Goal: Task Accomplishment & Management: Use online tool/utility

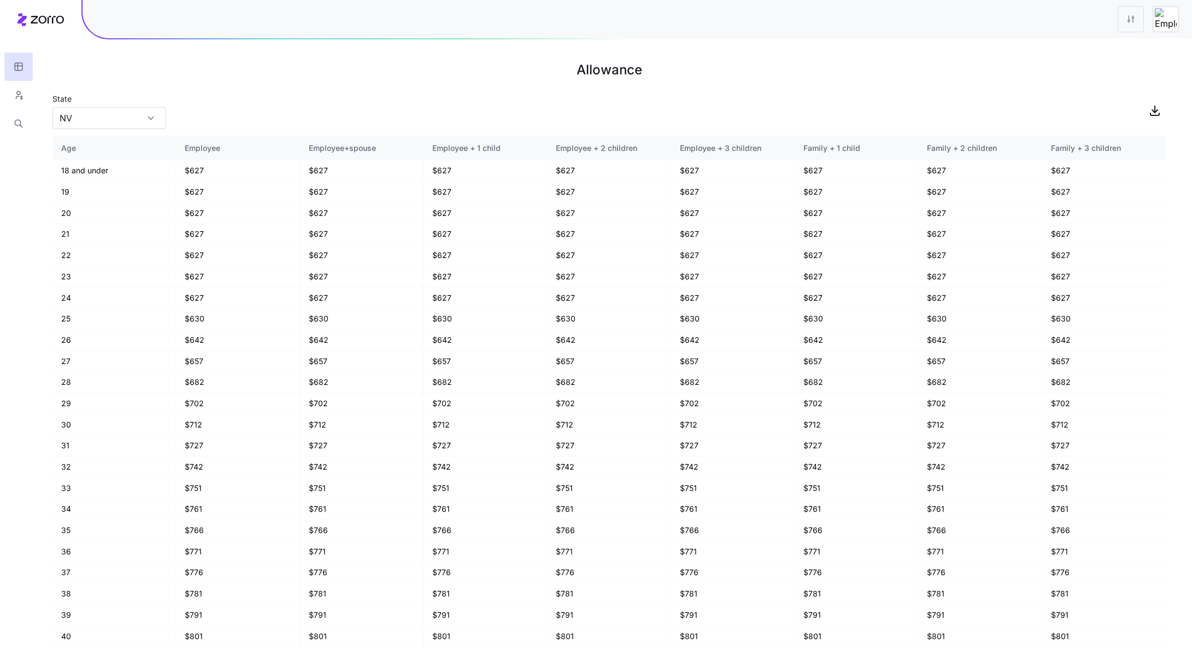
click at [910, 25] on div at bounding box center [638, 19] width 1110 height 38
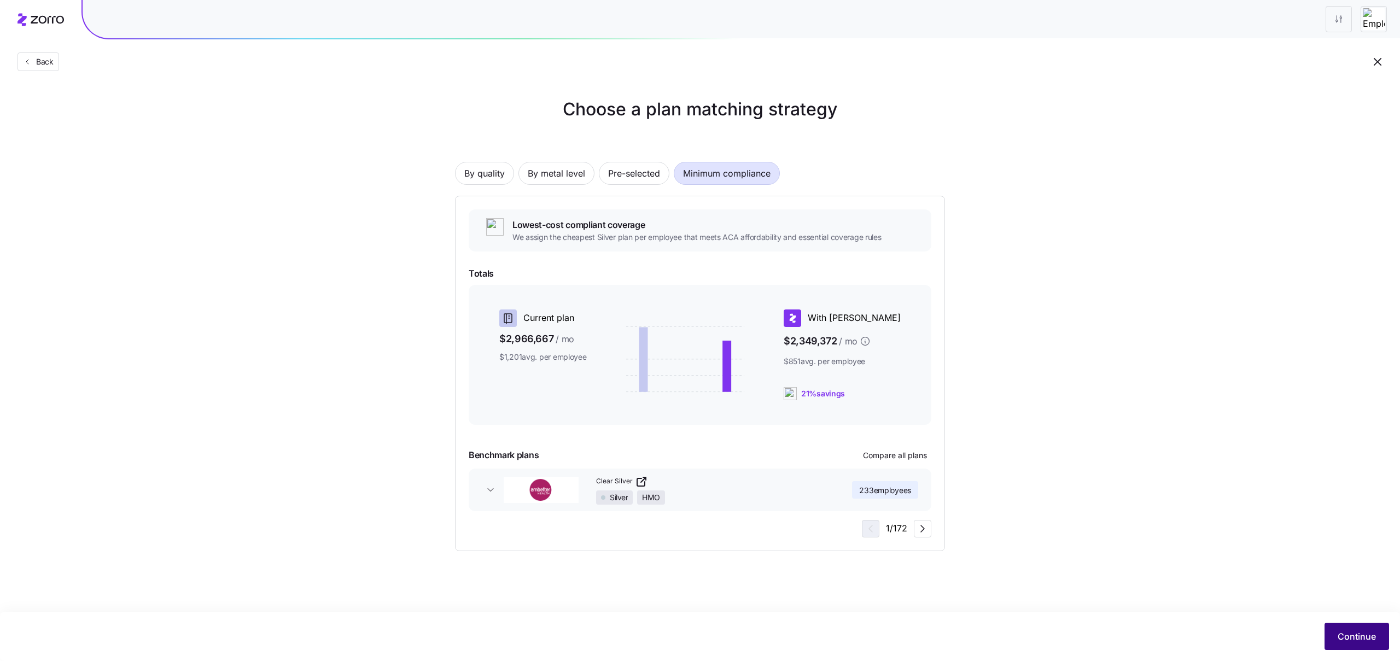
click at [1192, 630] on span "Continue" at bounding box center [1356, 636] width 38 height 13
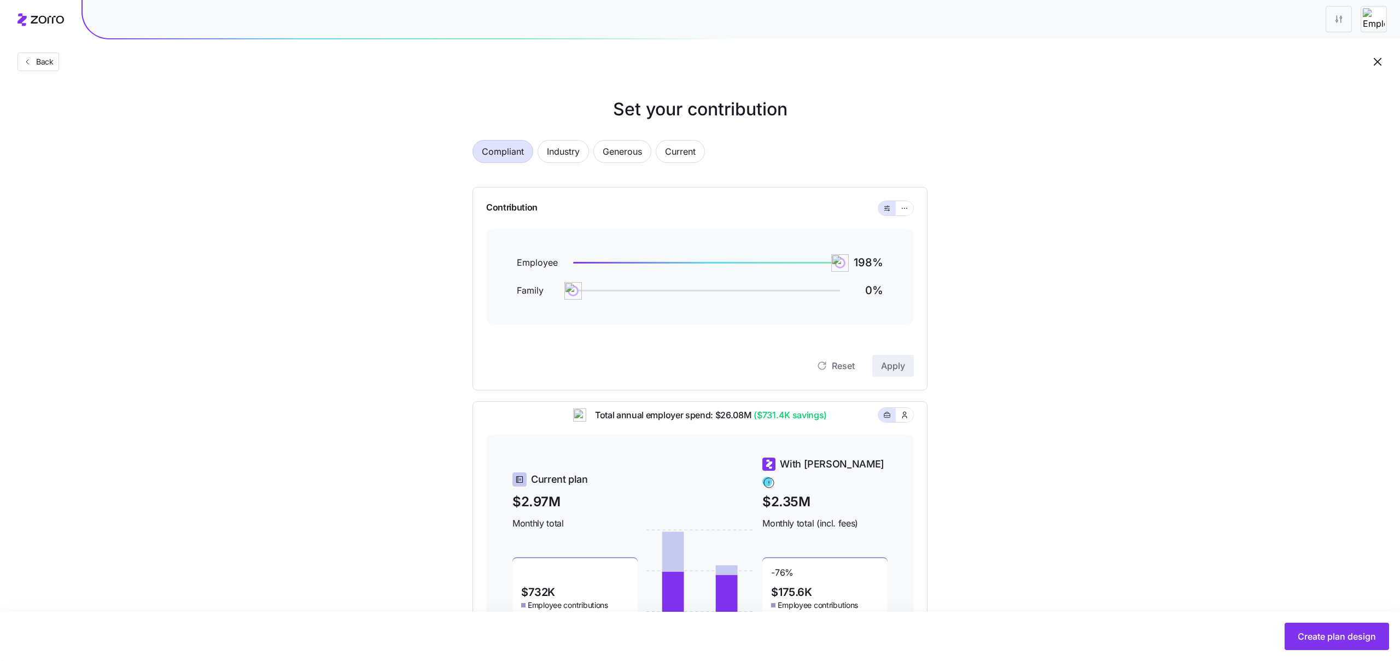
click at [904, 217] on div "Contribution" at bounding box center [700, 209] width 428 height 42
click at [904, 213] on button "button" at bounding box center [904, 208] width 17 height 14
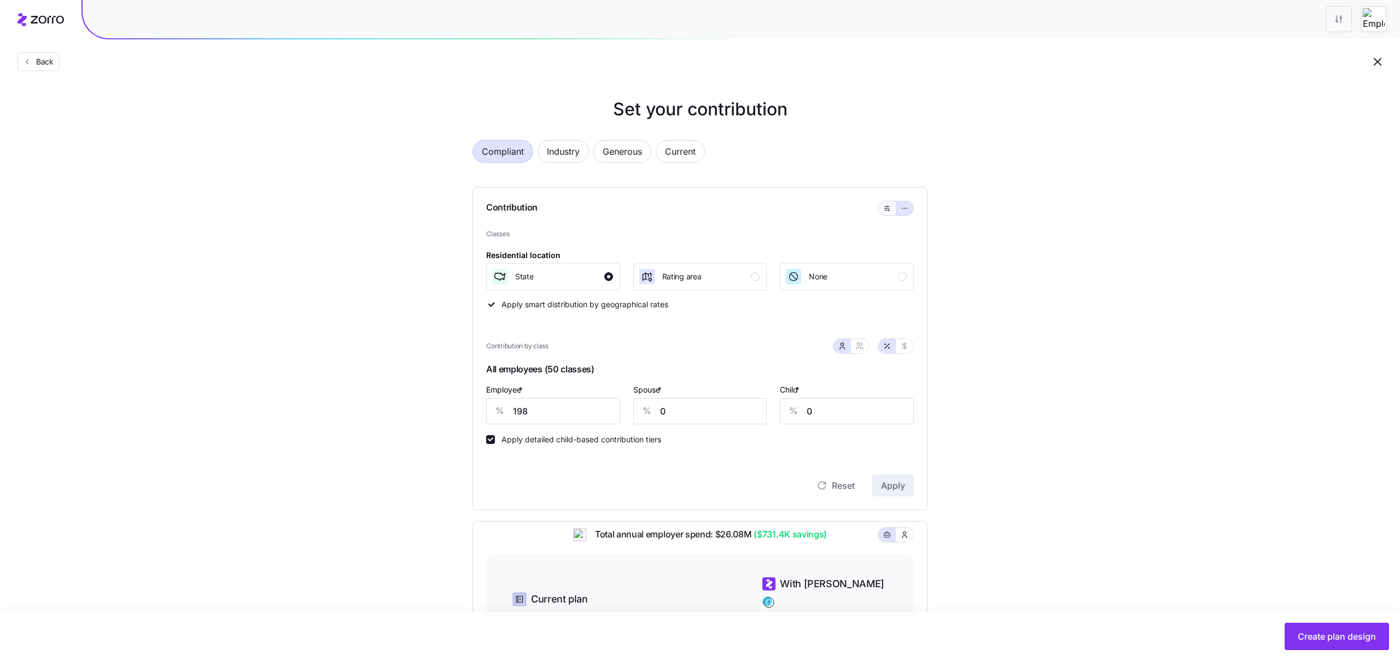
click at [892, 213] on button "button" at bounding box center [886, 208] width 17 height 14
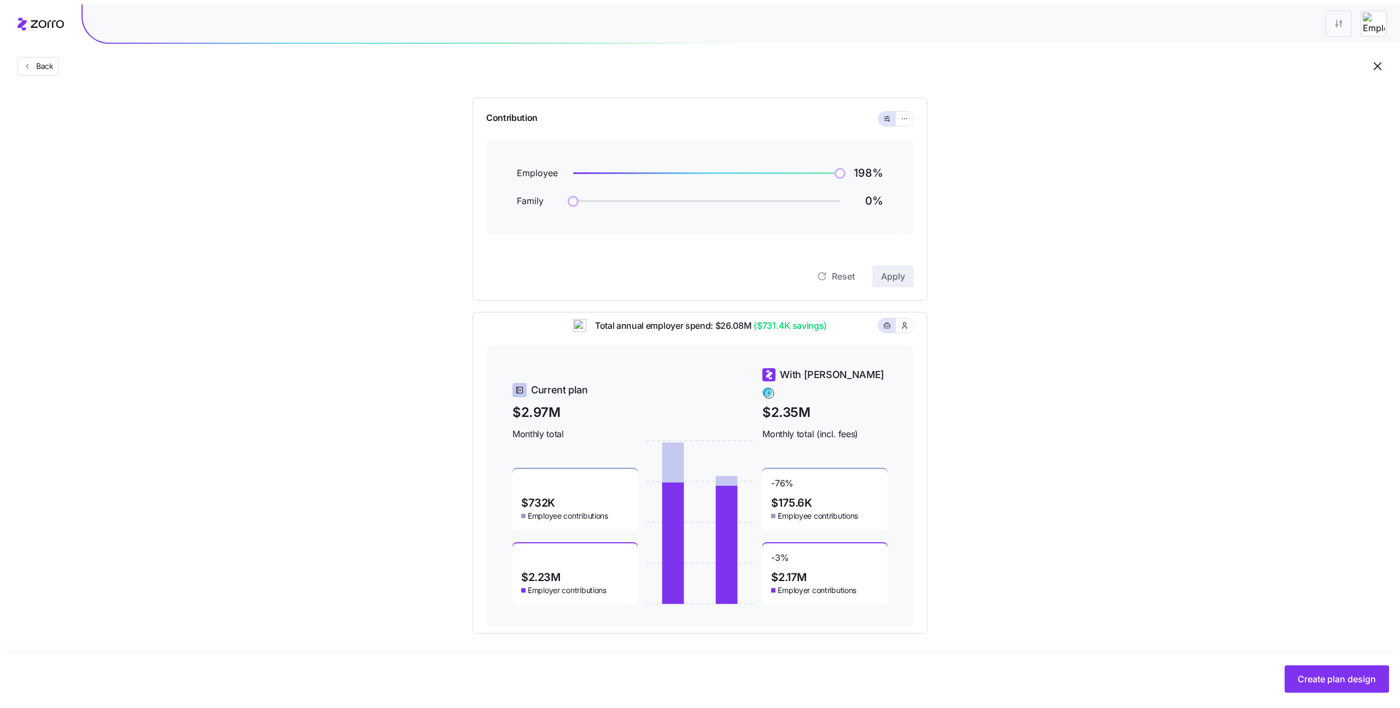
scroll to position [85, 0]
